Goal: Communication & Community: Answer question/provide support

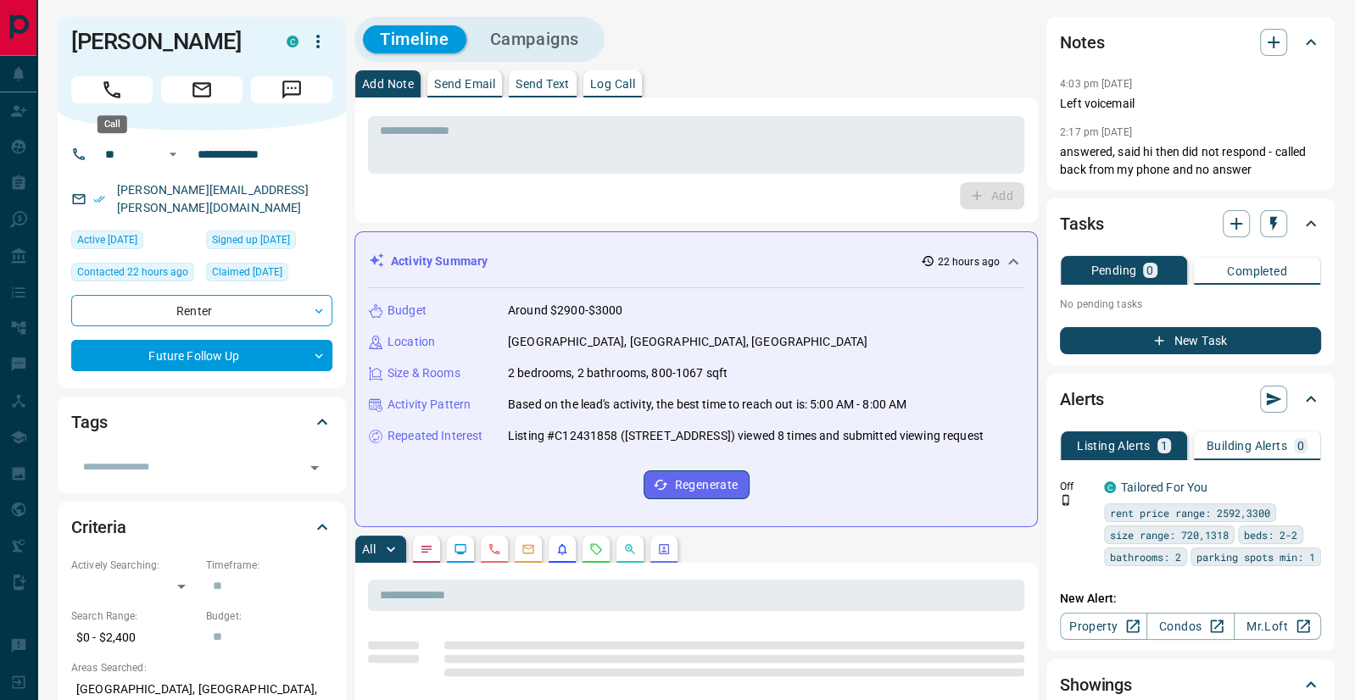
click at [100, 81] on button "Call" at bounding box center [111, 89] width 81 height 27
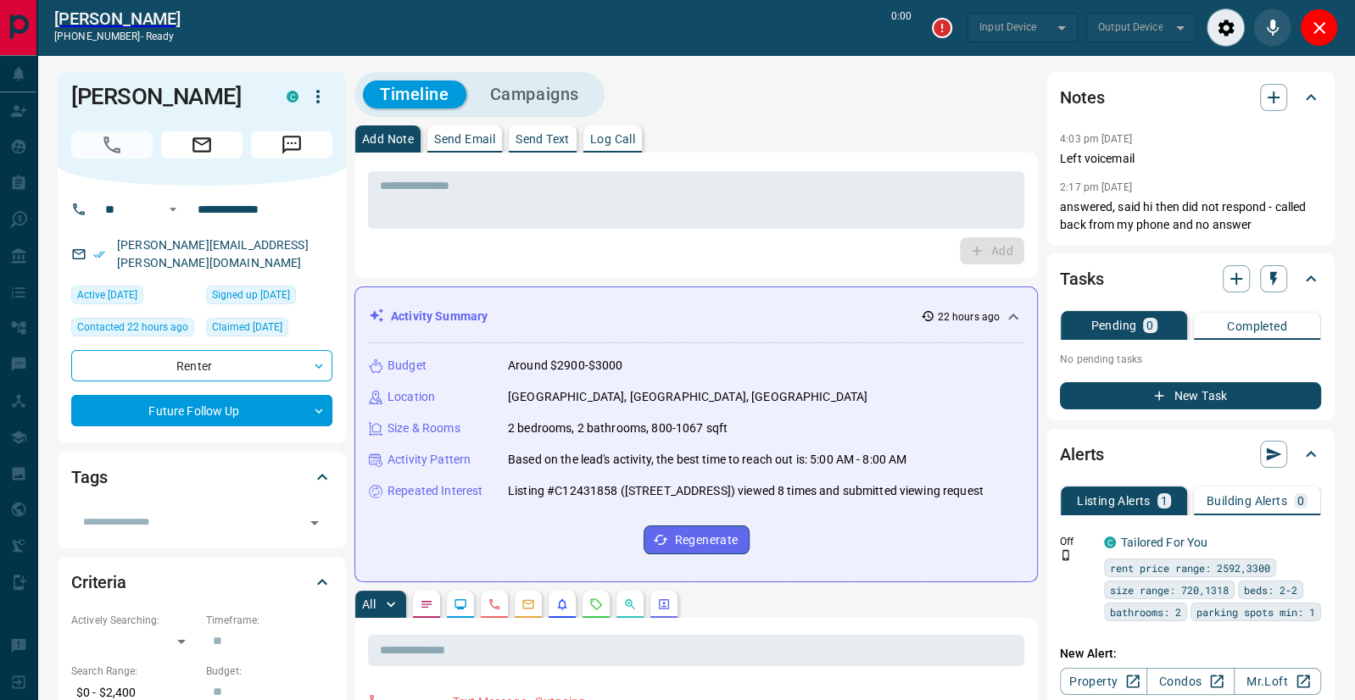
type input "*******"
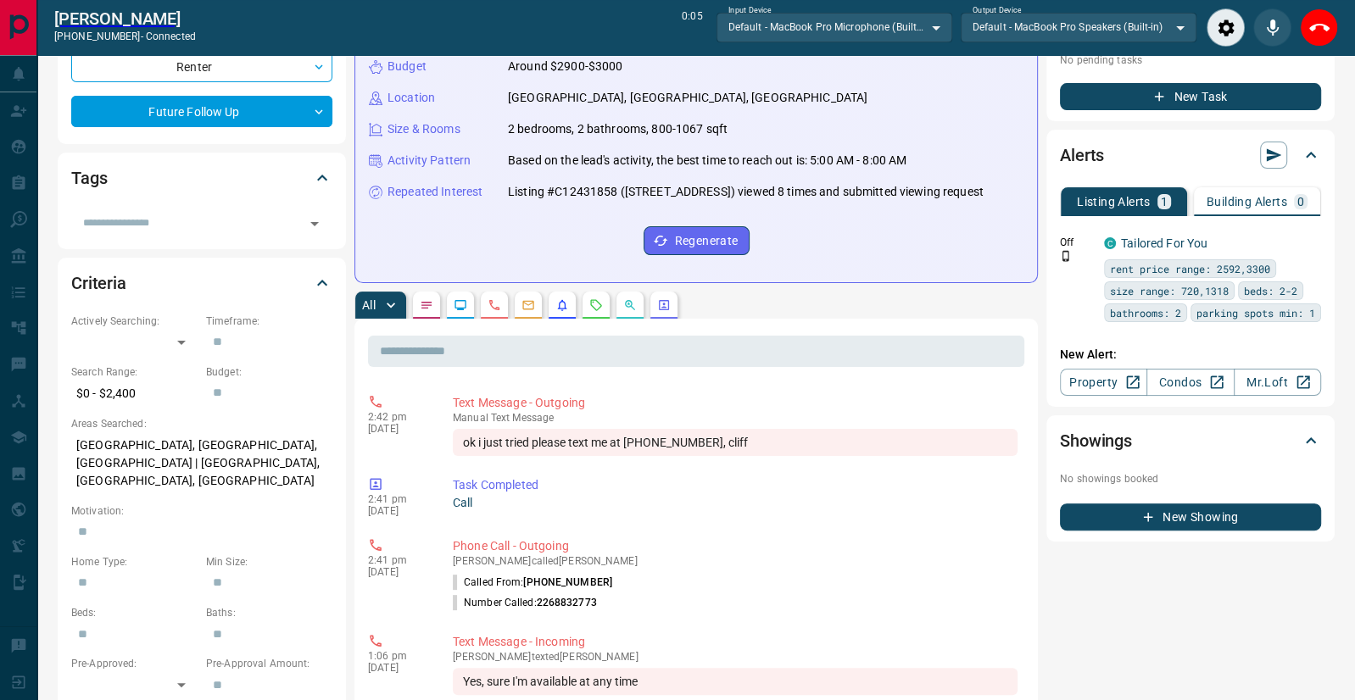
scroll to position [396, 0]
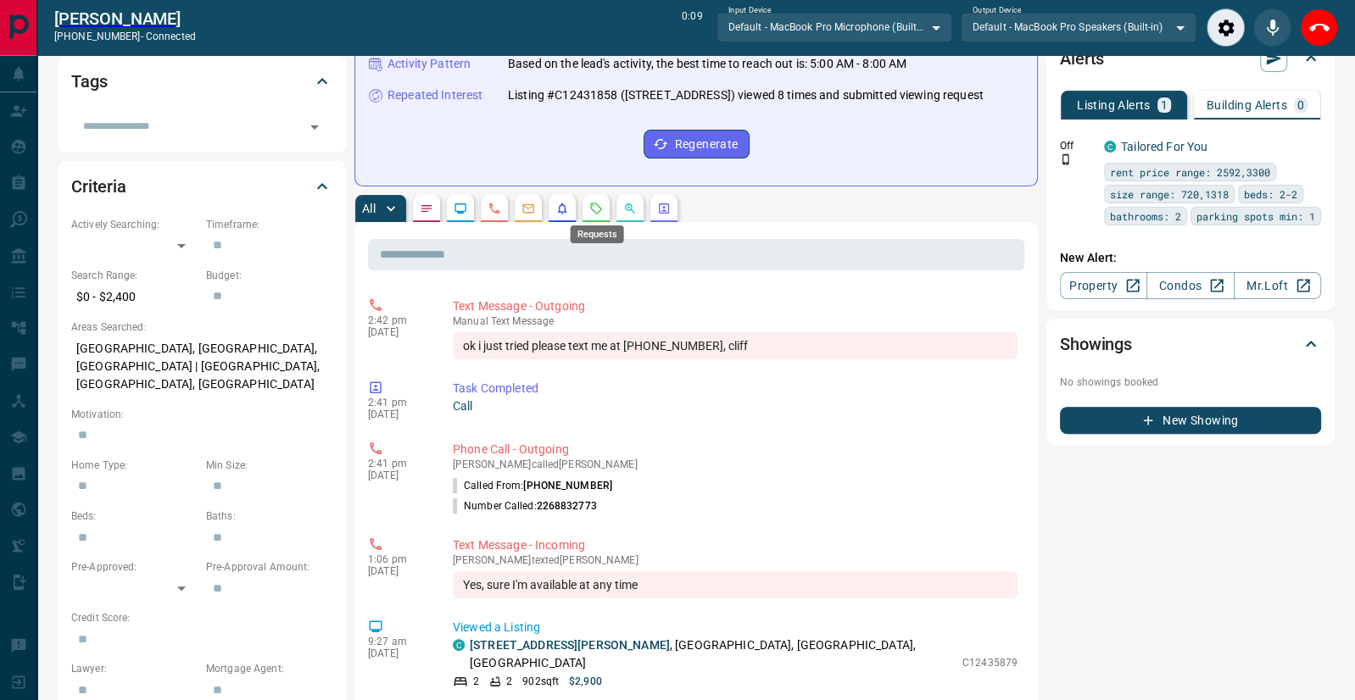
click at [597, 204] on icon "Requests" at bounding box center [596, 209] width 14 height 14
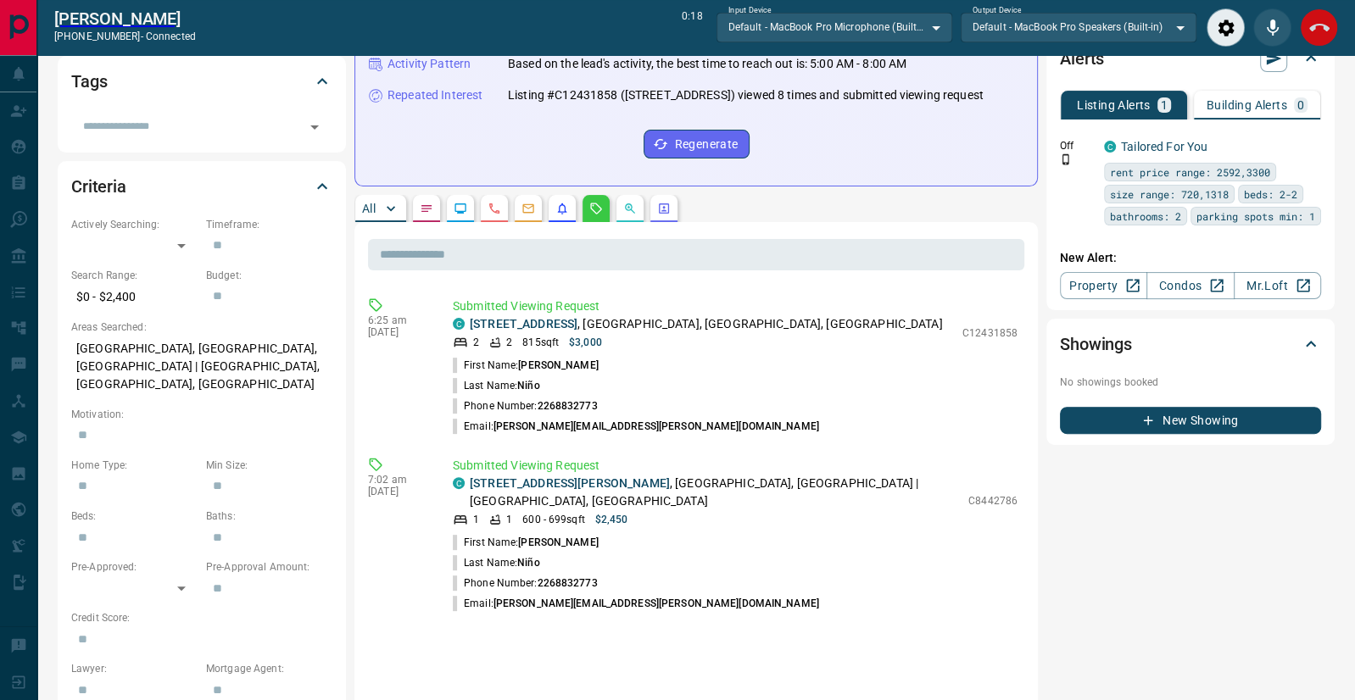
click at [1323, 31] on icon "End Call" at bounding box center [1319, 28] width 20 height 20
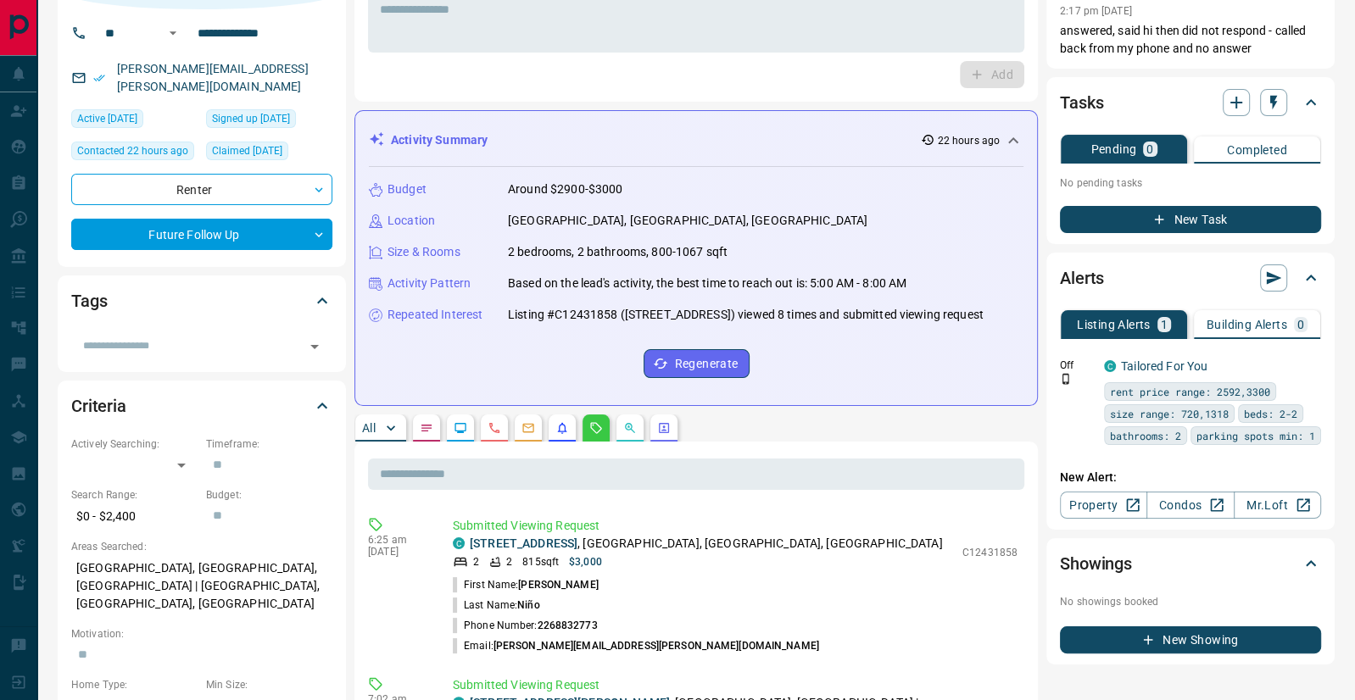
scroll to position [0, 0]
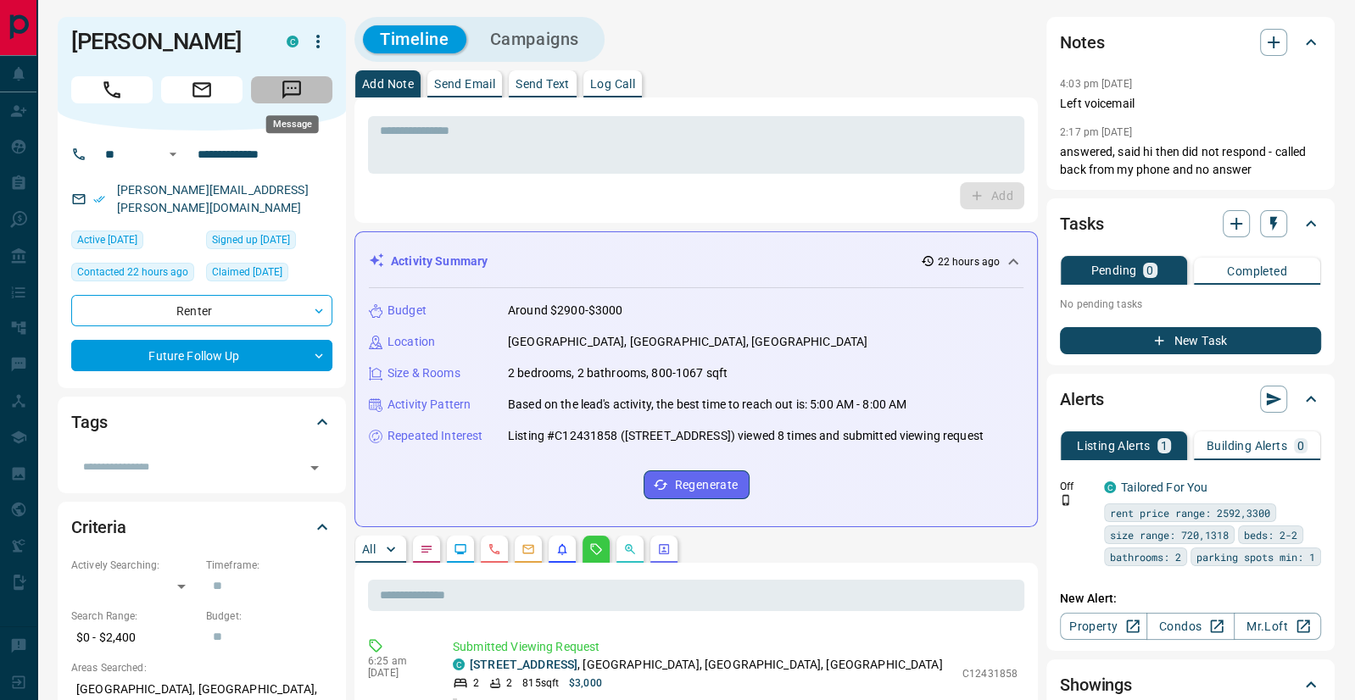
click at [293, 85] on icon "Message" at bounding box center [292, 90] width 22 height 22
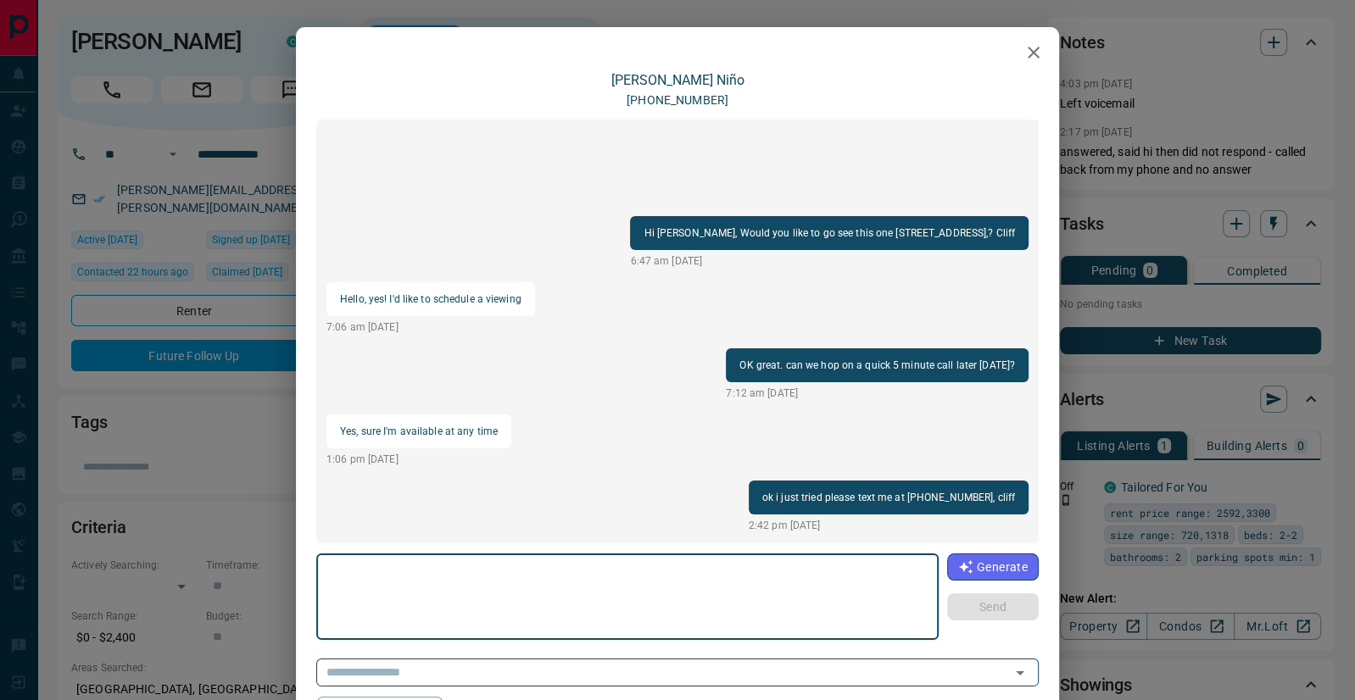
click at [443, 587] on textarea at bounding box center [627, 597] width 599 height 72
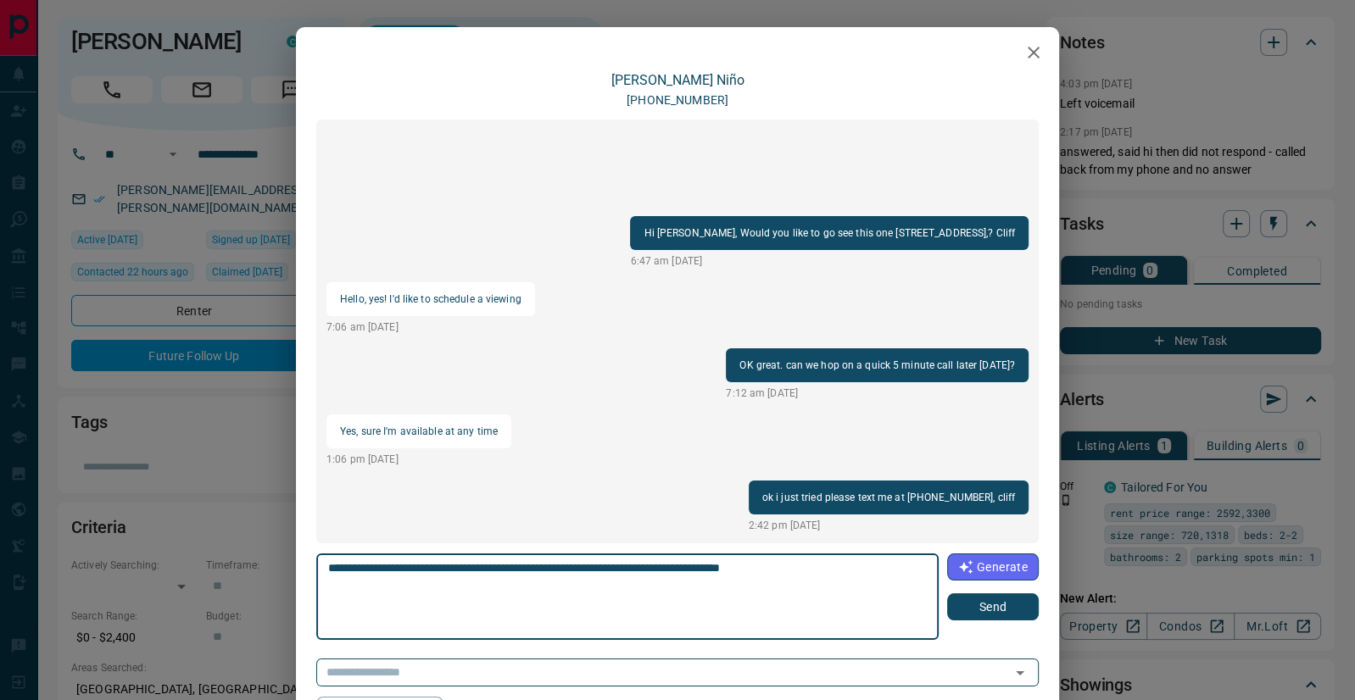
type textarea "**********"
click at [984, 607] on button "Send" at bounding box center [993, 607] width 92 height 27
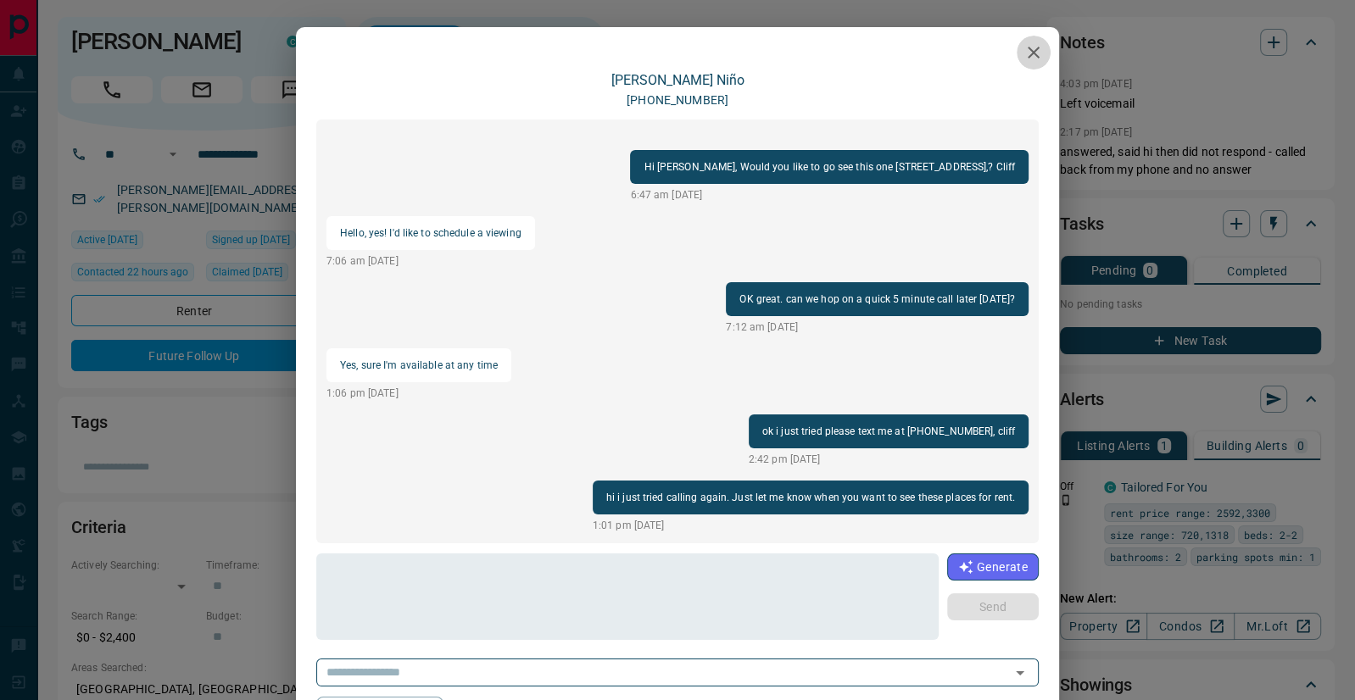
click at [1031, 49] on icon "button" at bounding box center [1034, 53] width 12 height 12
